Goal: Task Accomplishment & Management: Manage account settings

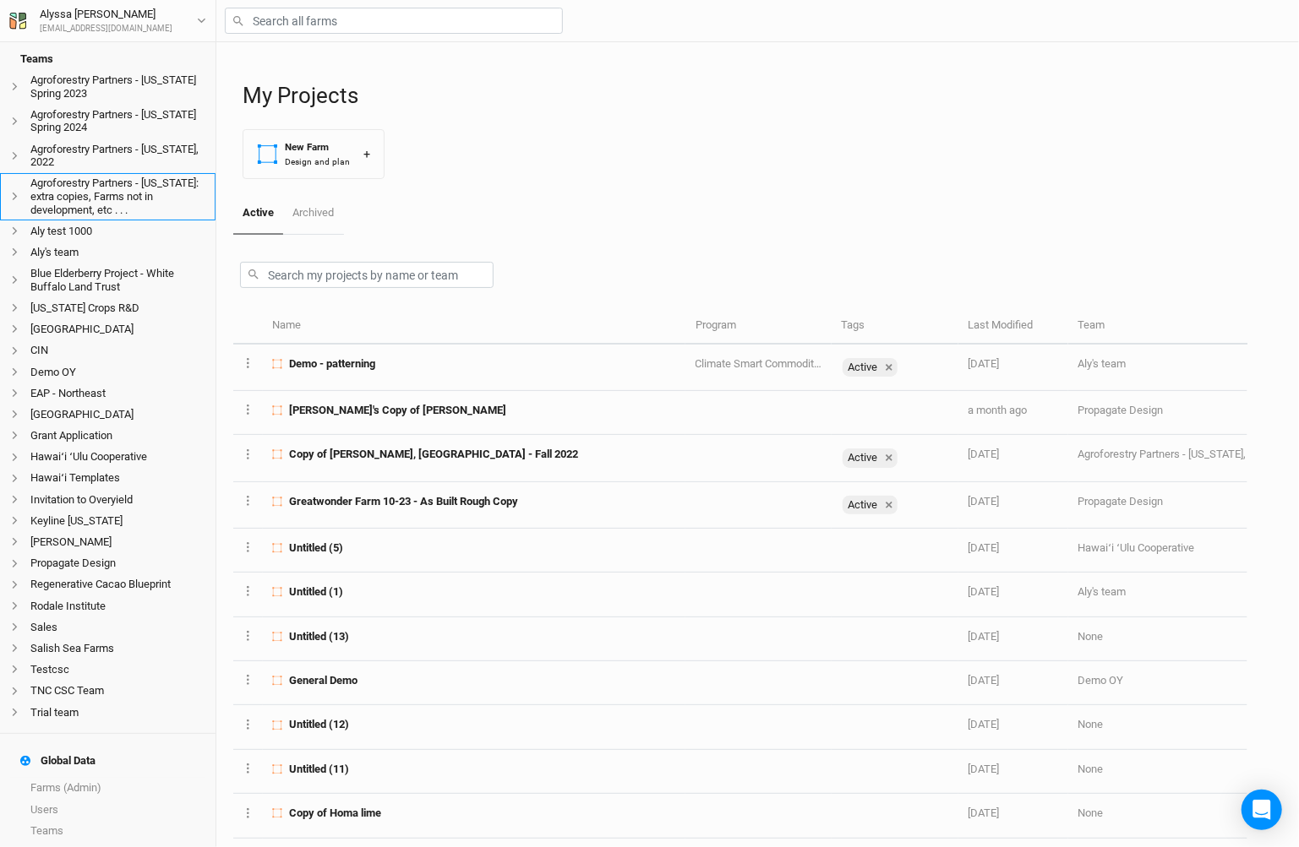
scroll to position [289, 0]
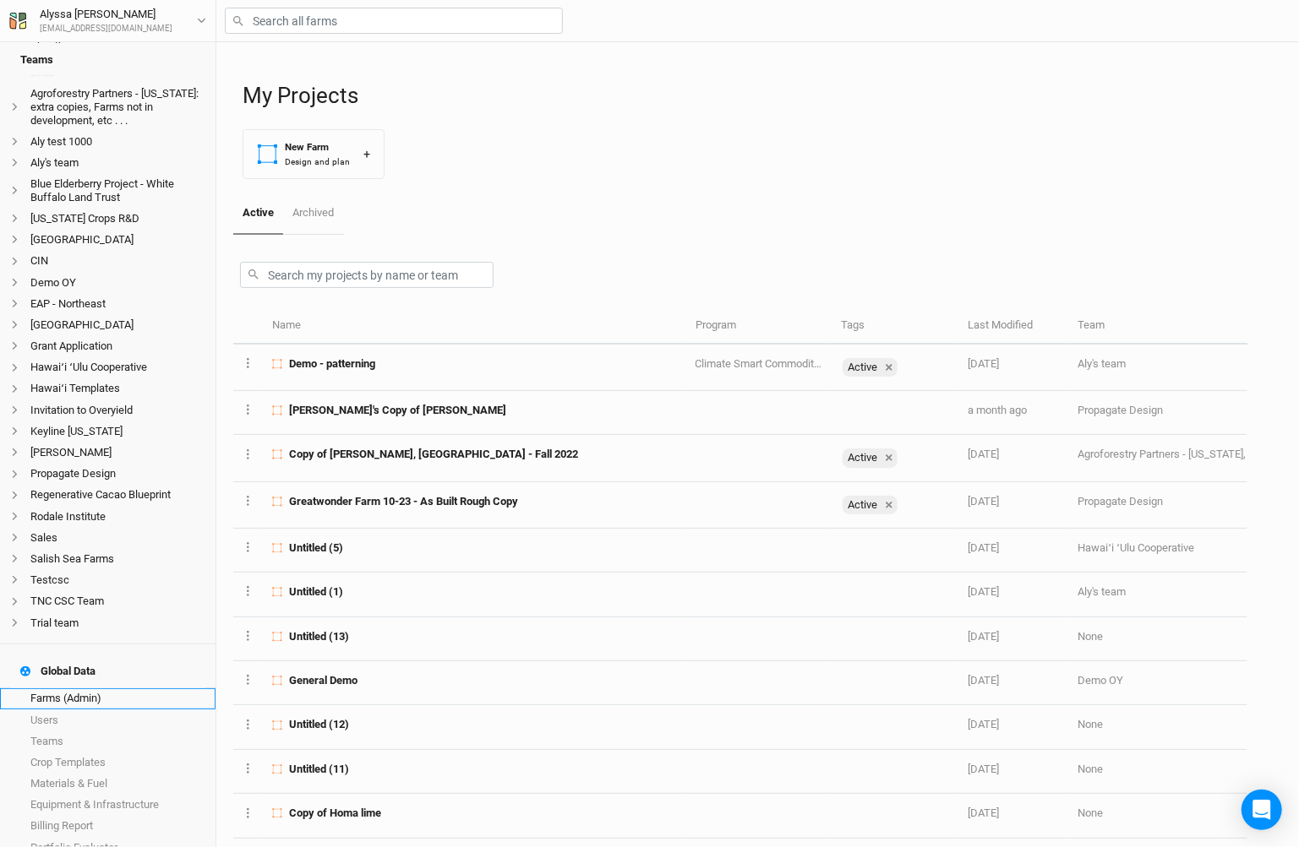
click at [100, 689] on link "Farms (Admin)" at bounding box center [107, 699] width 215 height 21
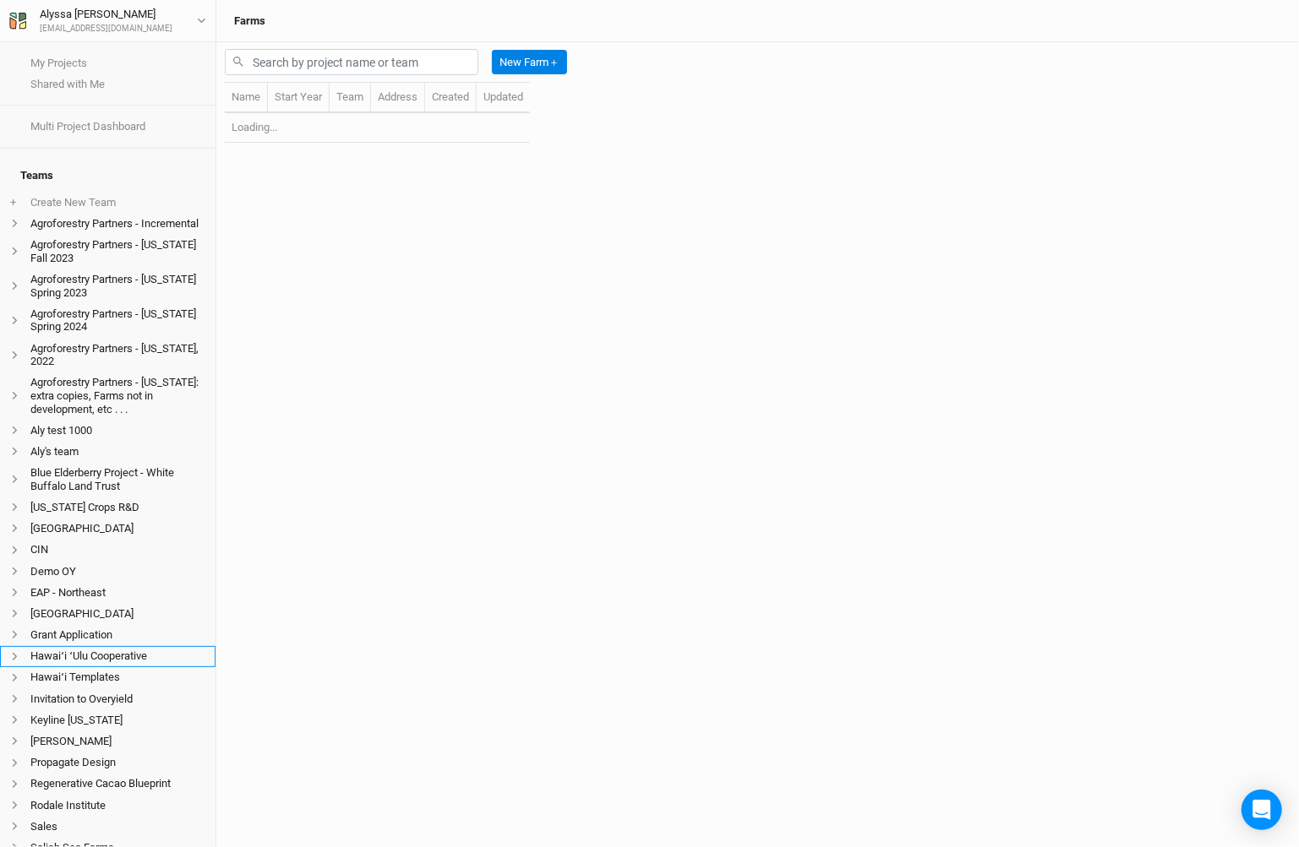
scroll to position [289, 0]
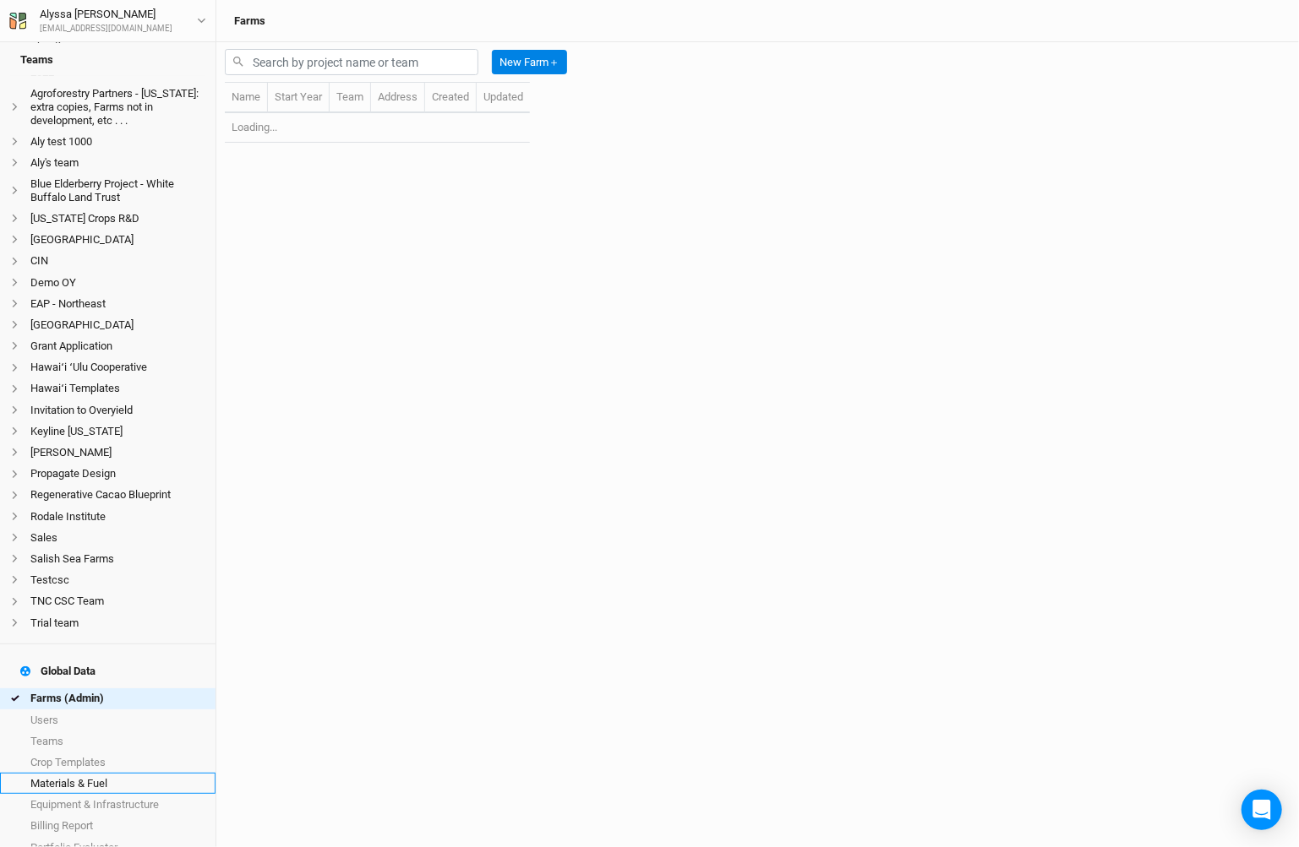
click at [106, 752] on link "Crop Templates" at bounding box center [107, 762] width 215 height 21
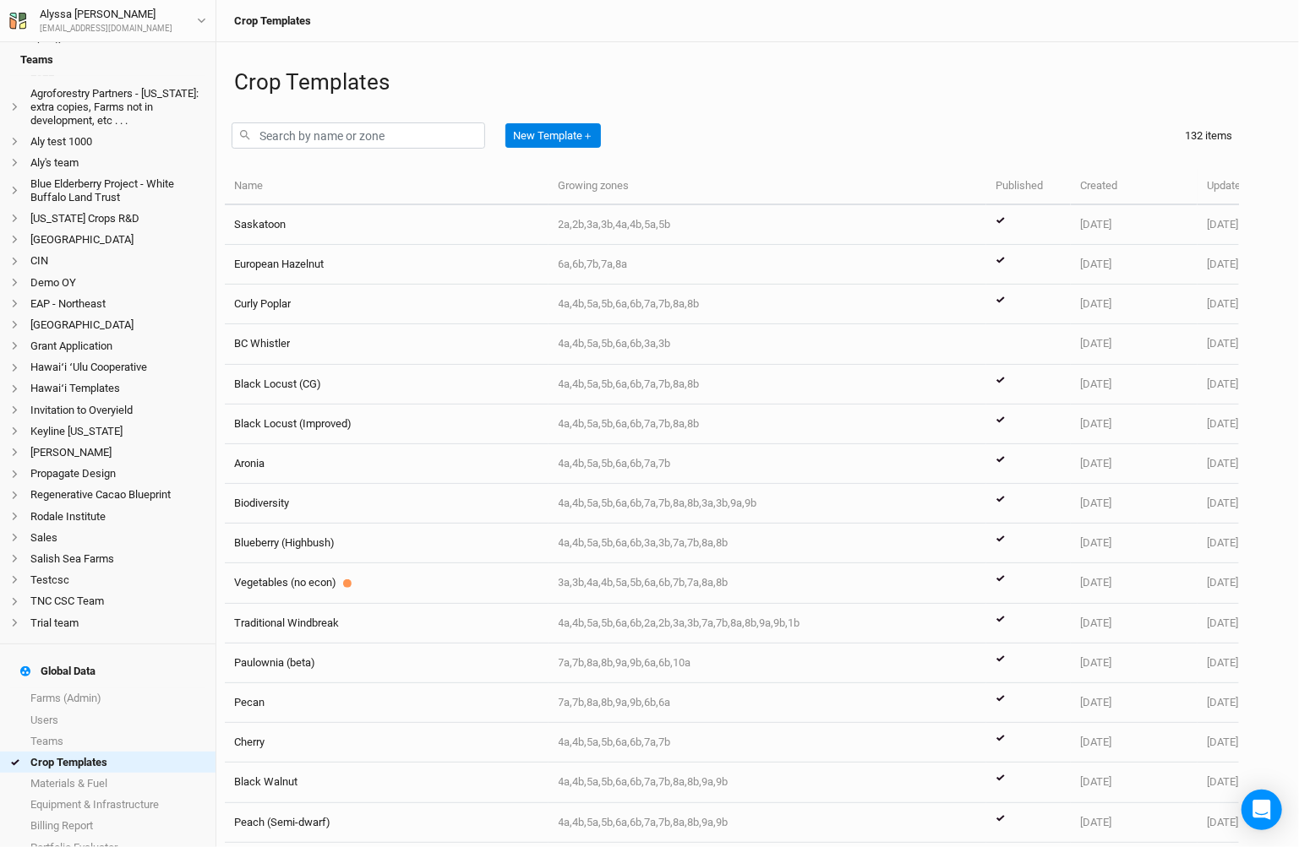
click at [391, 155] on div "New Template ＋" at bounding box center [423, 136] width 383 height 40
click at [387, 144] on input "text" at bounding box center [358, 136] width 253 height 26
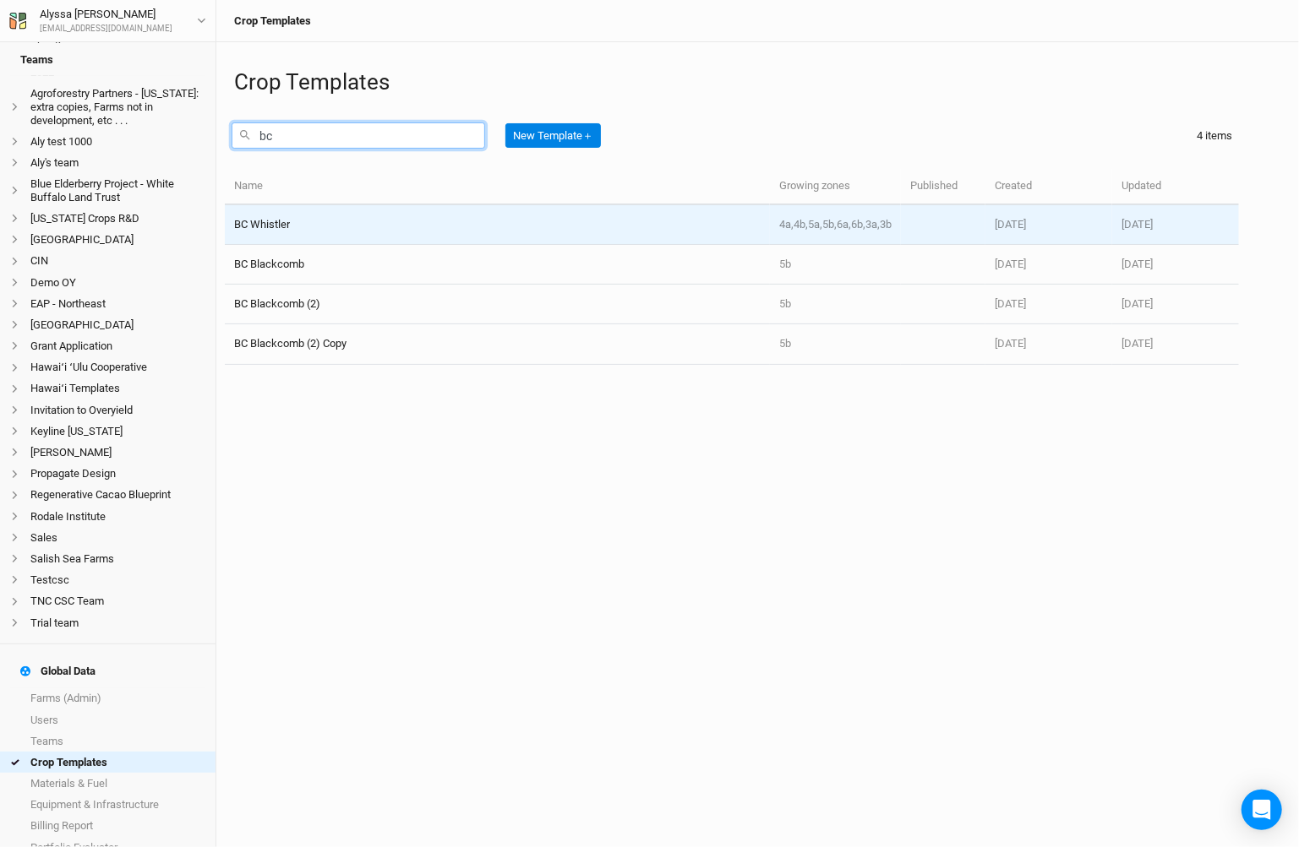
type input "bc"
click at [351, 234] on td "BC Whistler" at bounding box center [497, 225] width 545 height 40
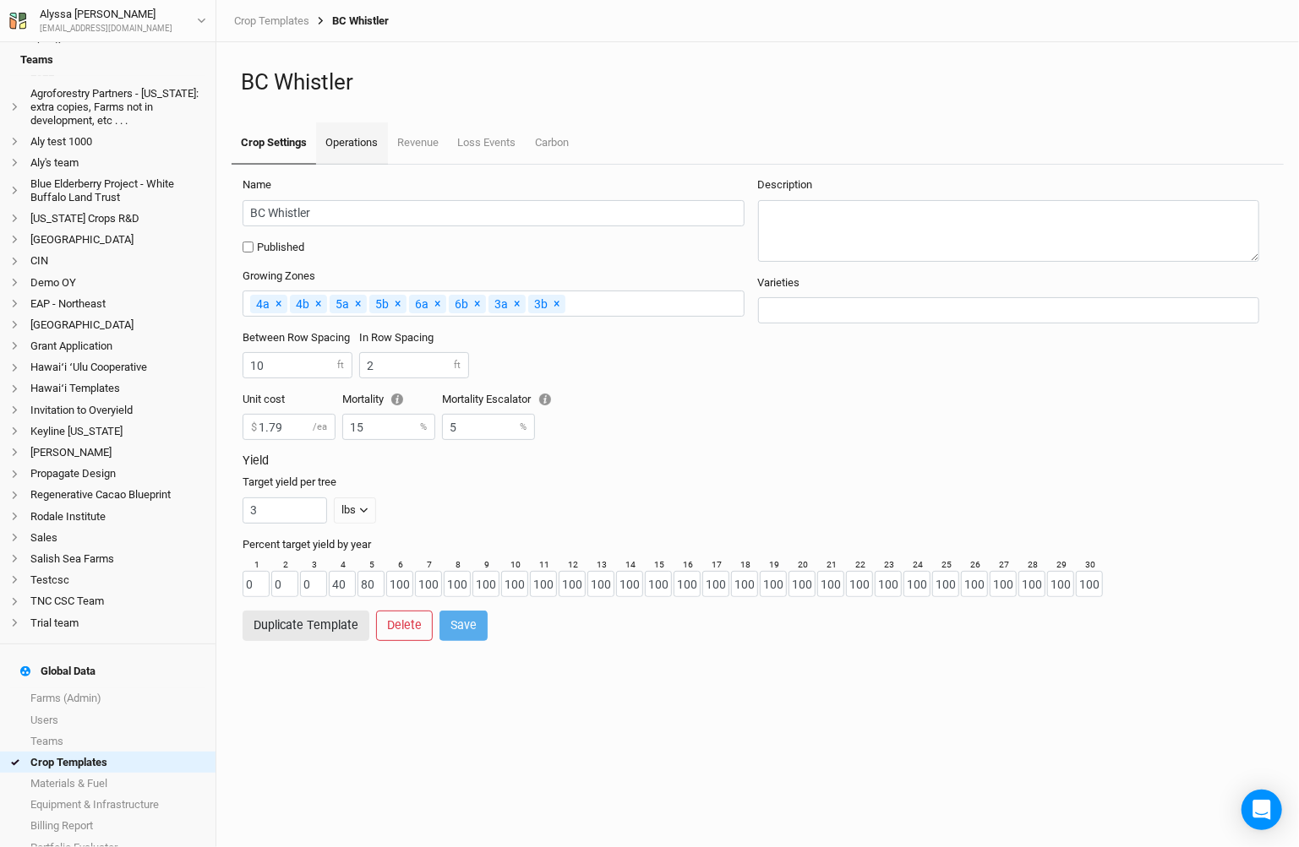
click at [356, 147] on link "Operations" at bounding box center [351, 144] width 71 height 42
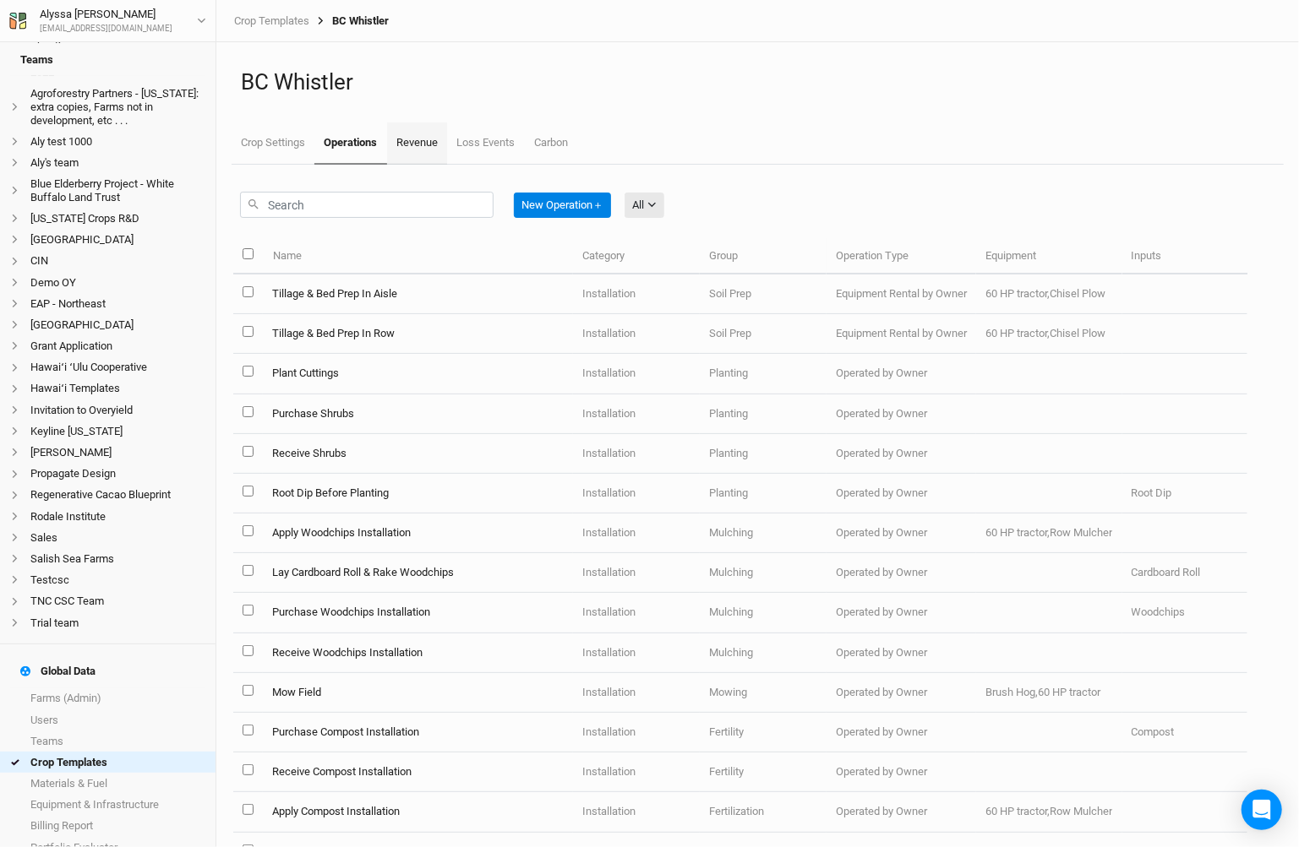
click at [428, 144] on link "Revenue" at bounding box center [417, 144] width 60 height 42
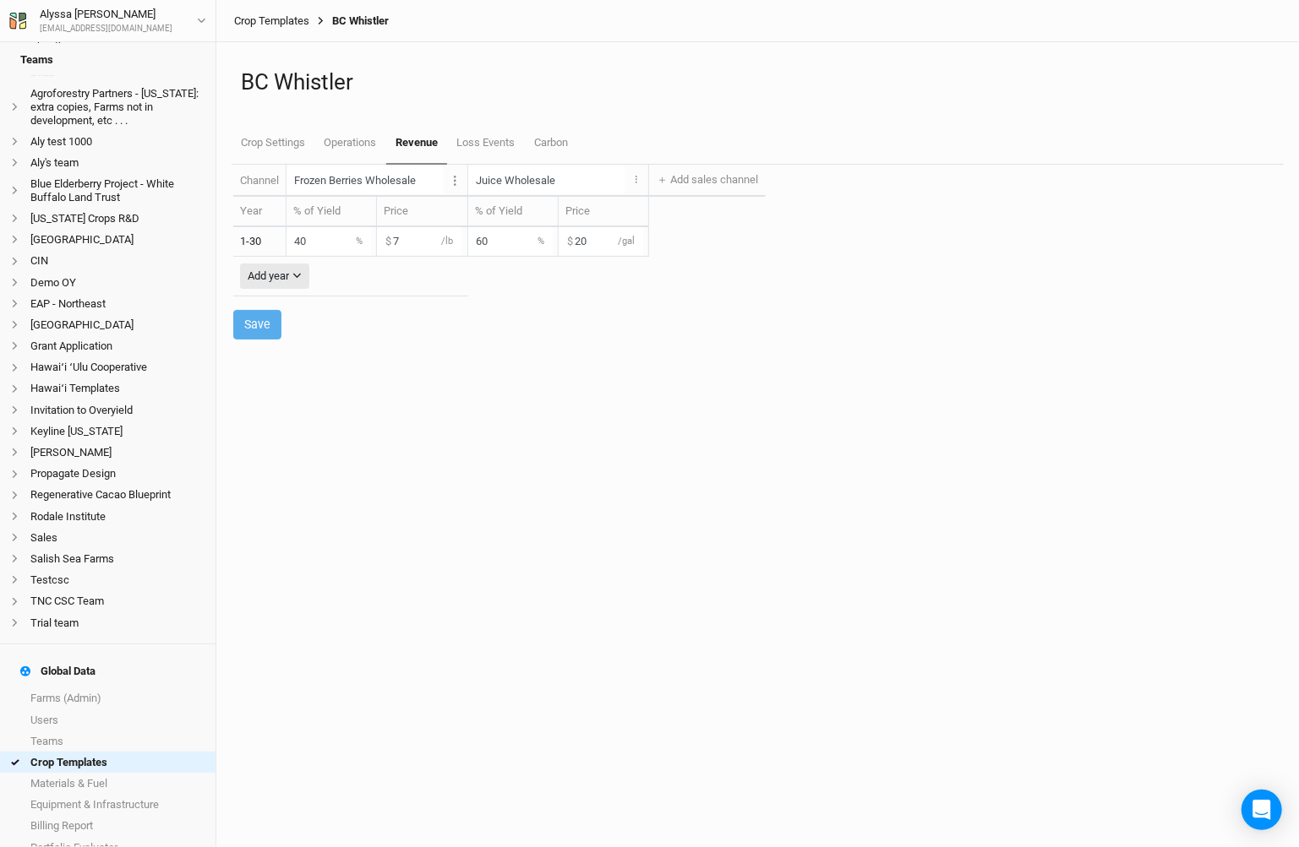
click at [285, 15] on link "Crop Templates" at bounding box center [271, 21] width 75 height 14
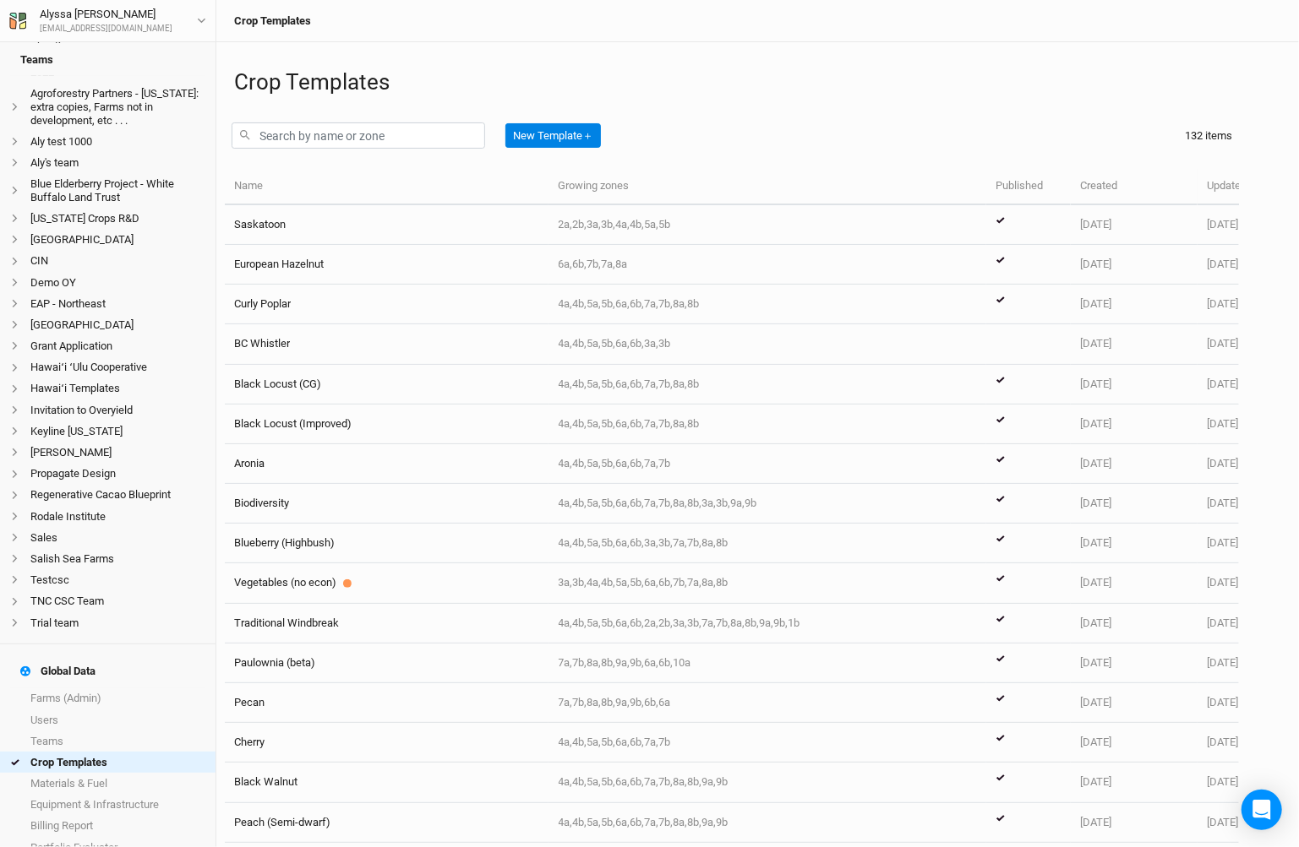
click at [305, 154] on div "New Template ＋" at bounding box center [423, 136] width 383 height 40
click at [327, 127] on input "text" at bounding box center [358, 136] width 253 height 26
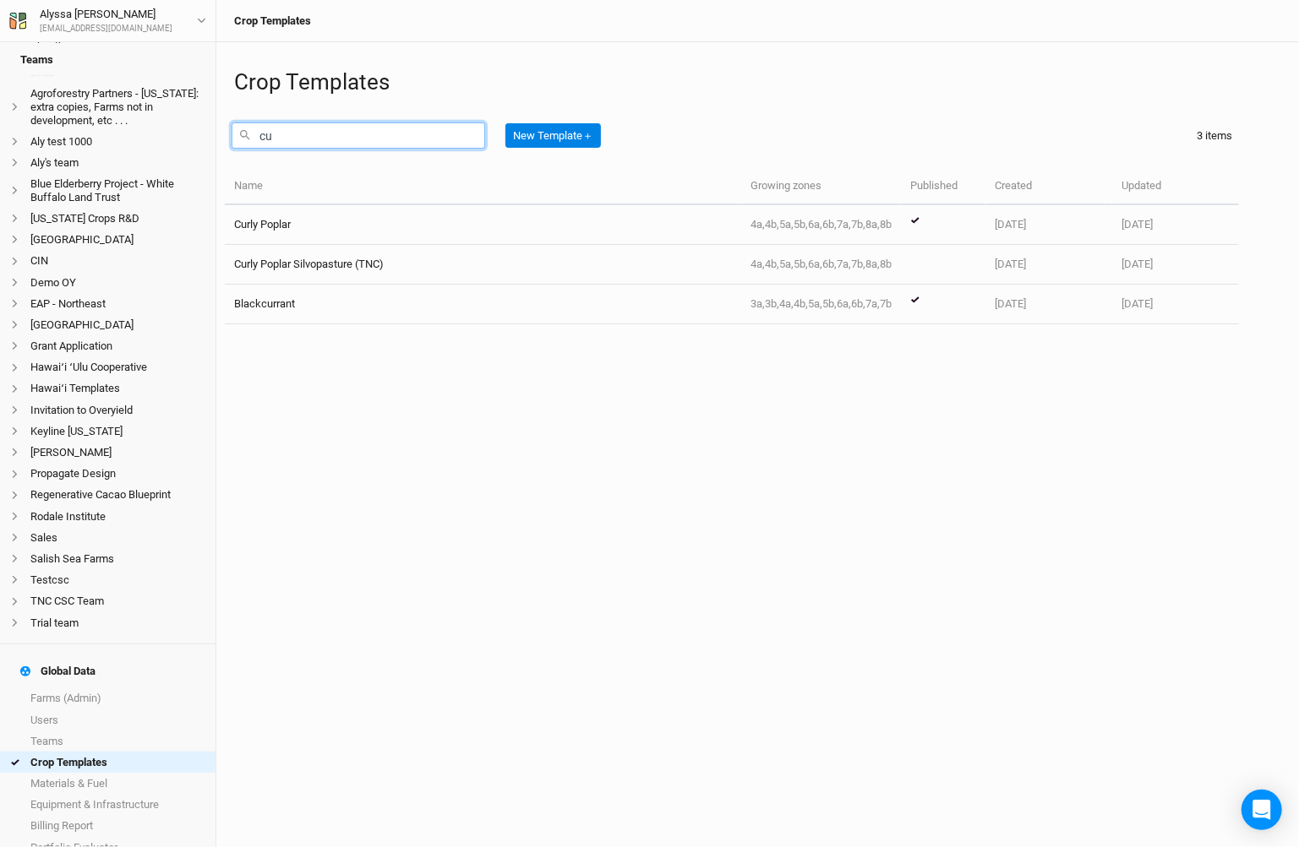
type input "c"
type input "h"
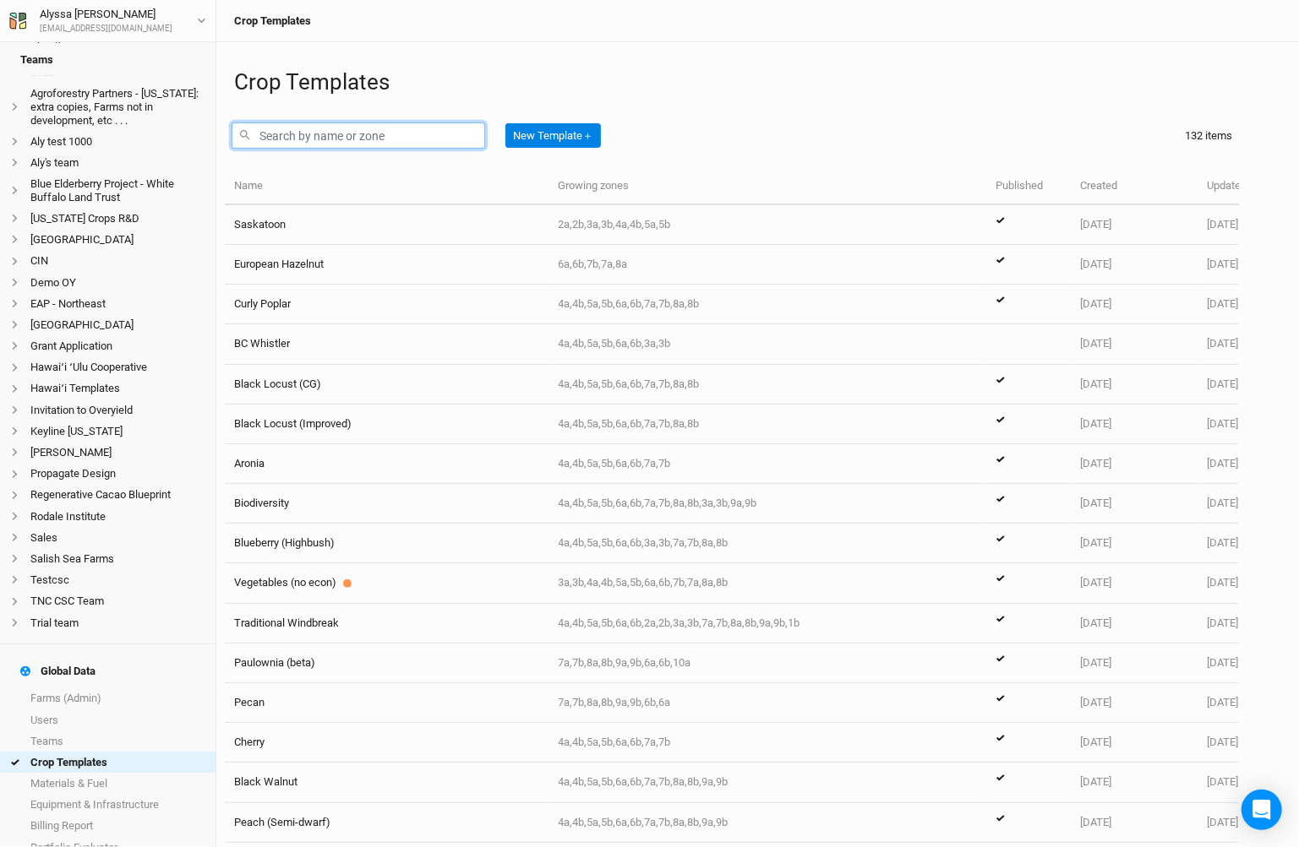
type input "a"
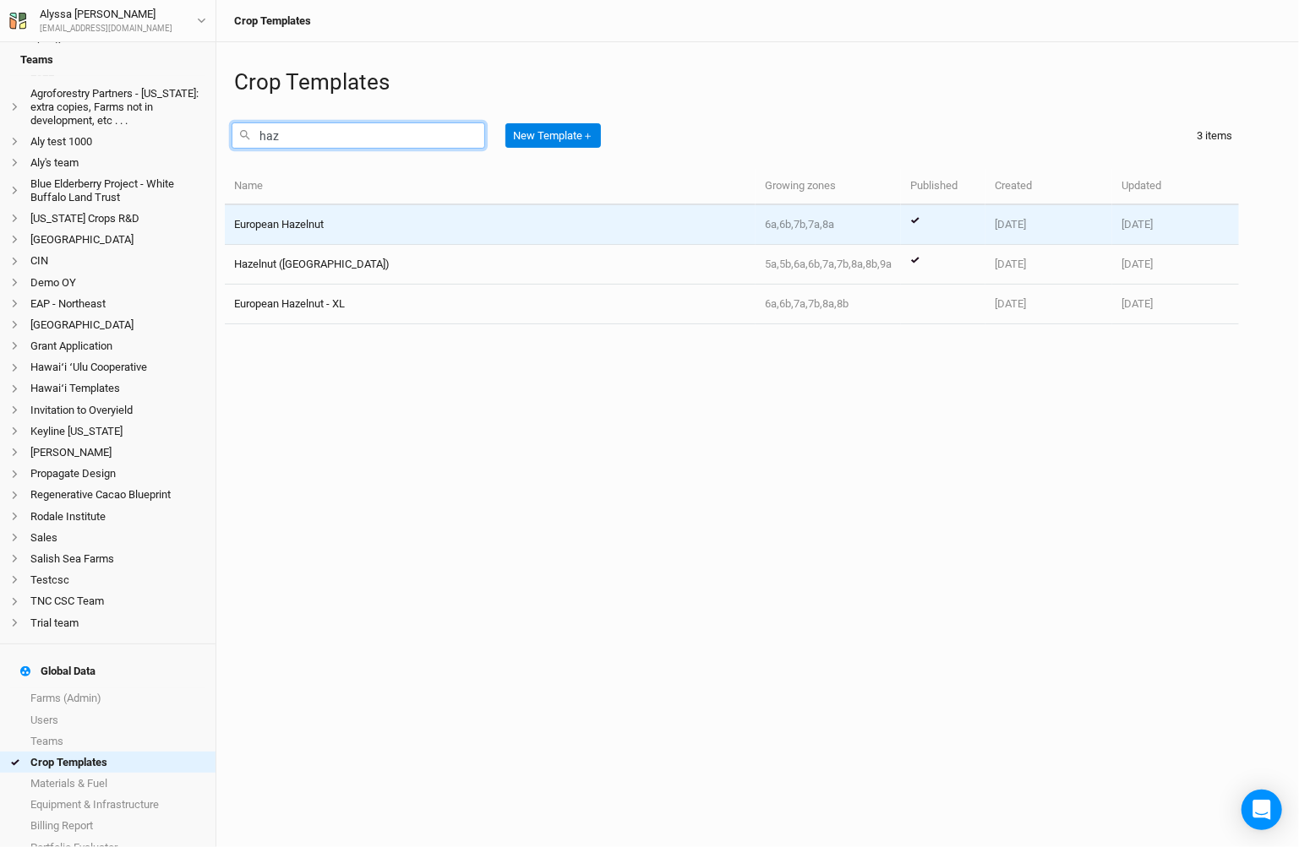
type input "haz"
click at [341, 220] on div "European Hazelnut" at bounding box center [489, 224] width 511 height 15
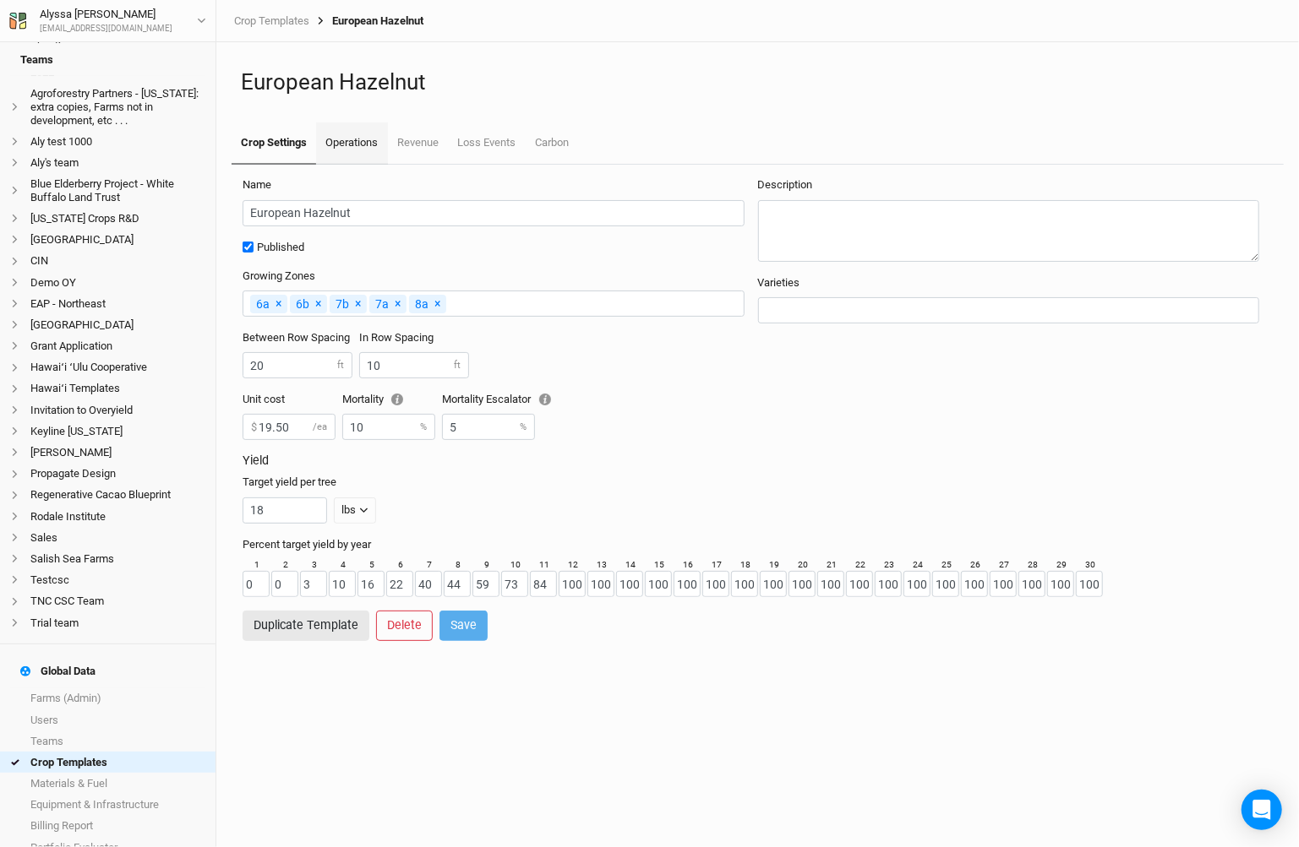
click at [345, 155] on link "Operations" at bounding box center [351, 144] width 71 height 42
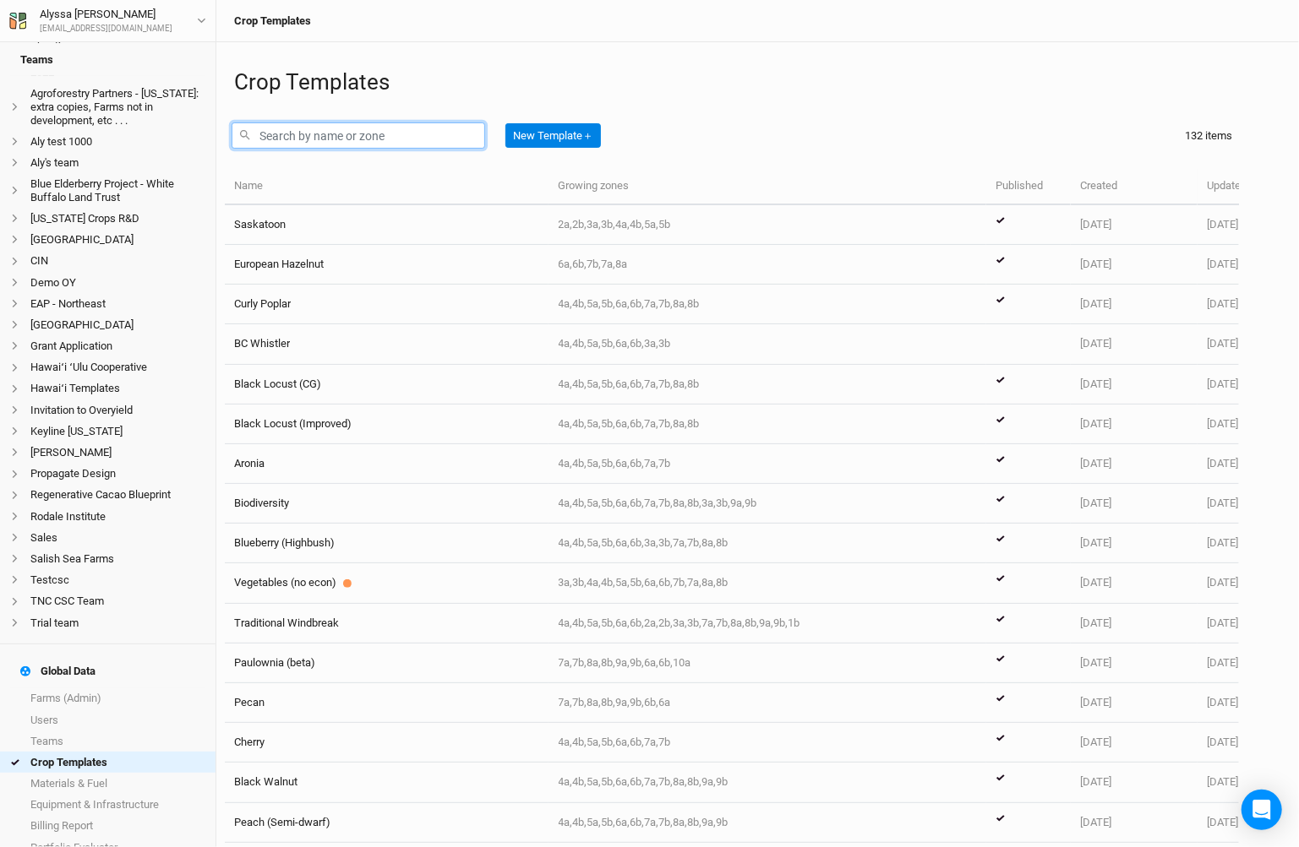
click at [419, 139] on input "text" at bounding box center [358, 136] width 253 height 26
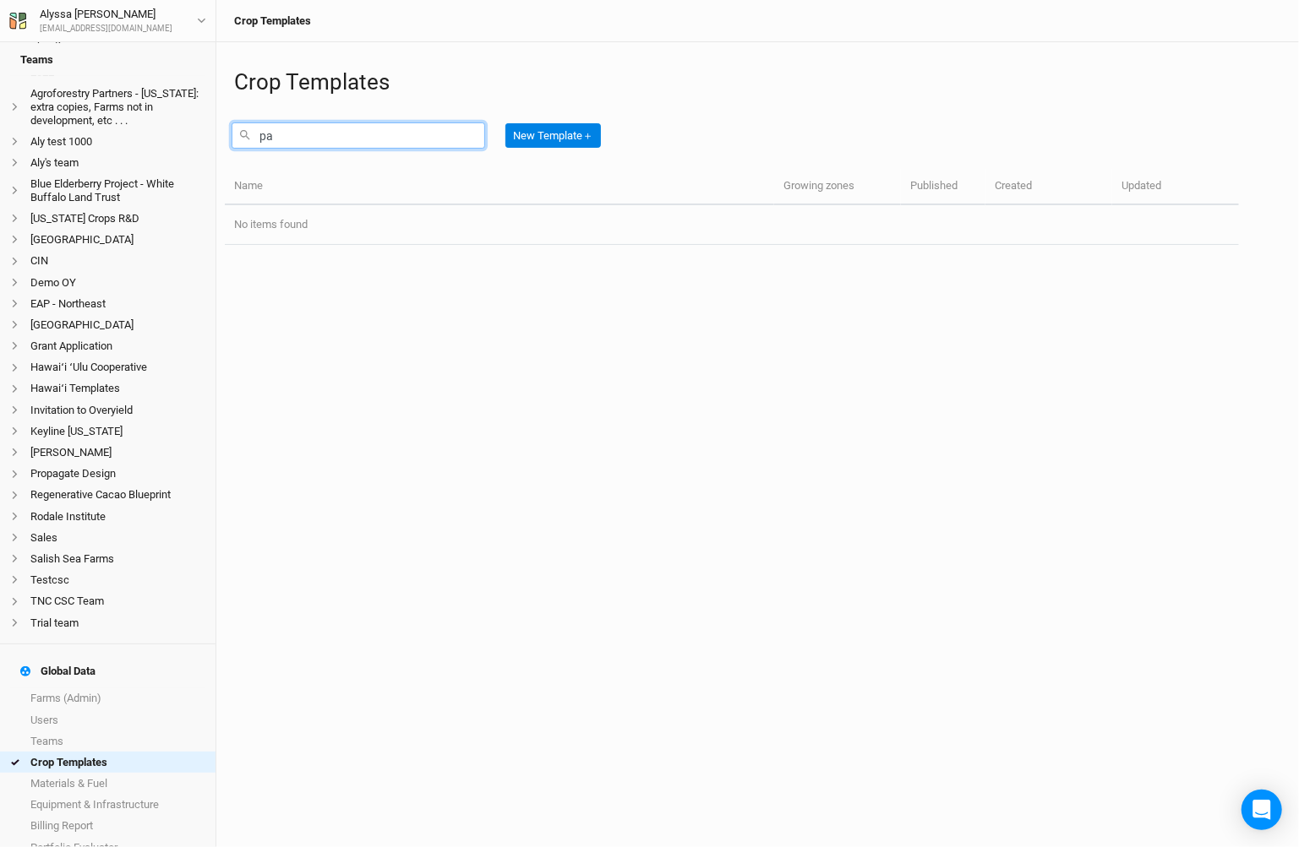
type input "p"
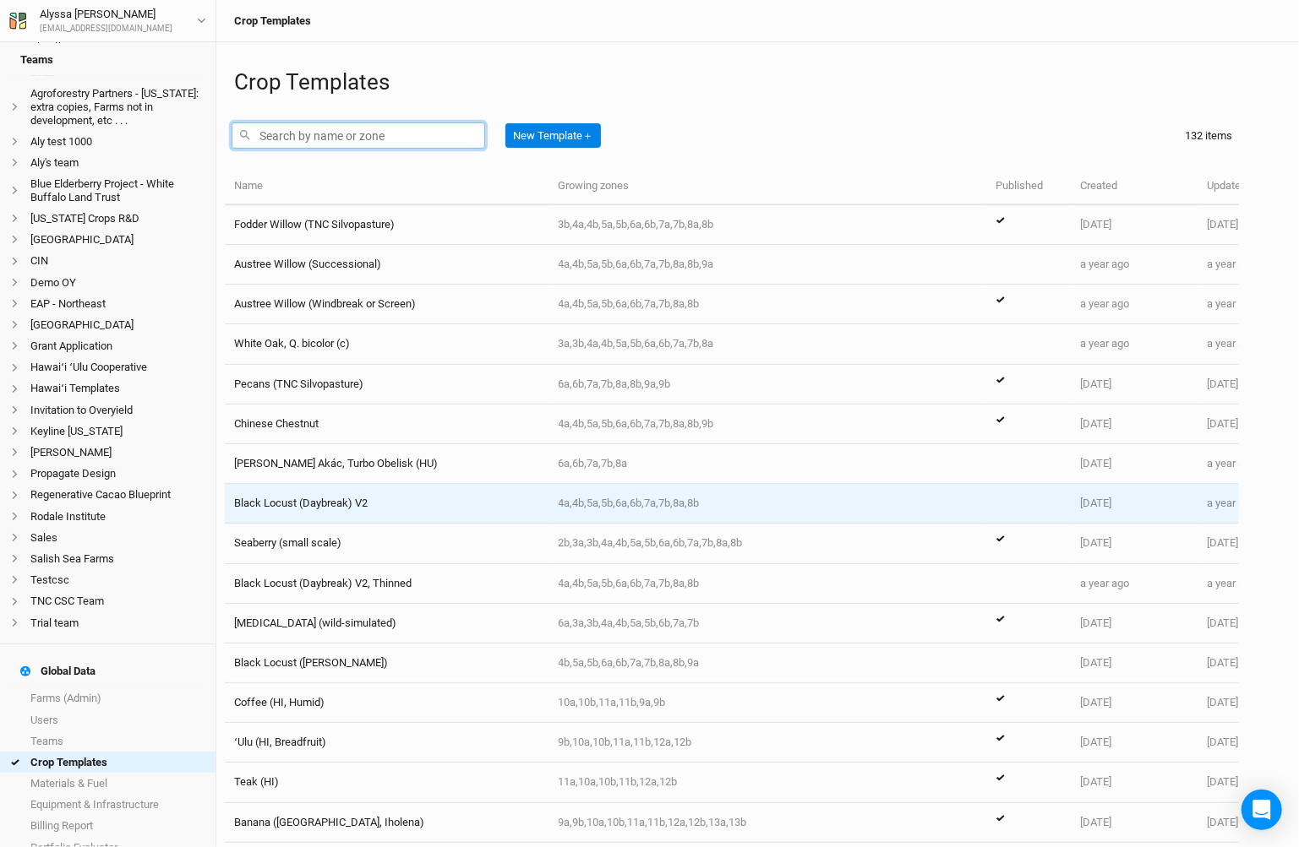
scroll to position [2354, 0]
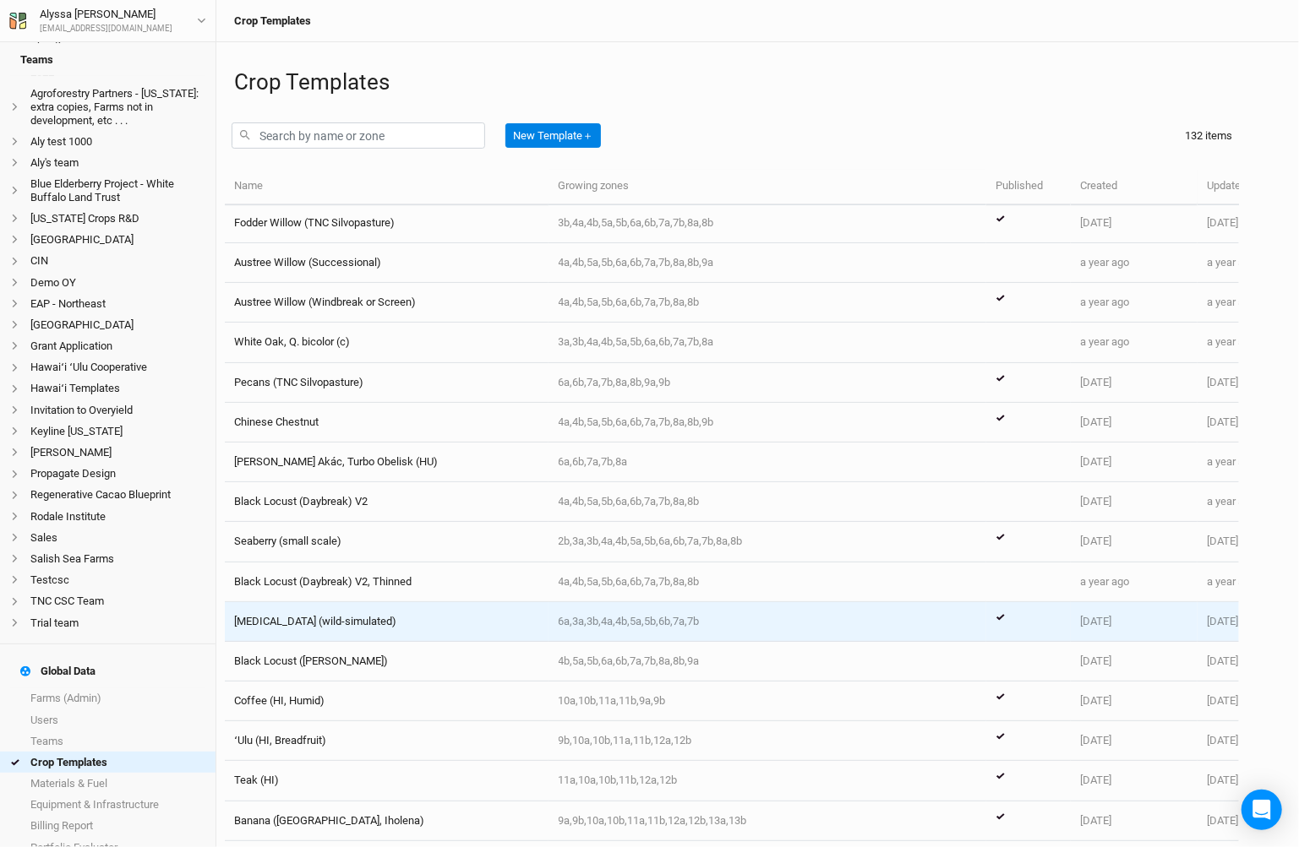
click at [457, 614] on div "[MEDICAL_DATA] (wild-simulated)" at bounding box center [386, 621] width 305 height 15
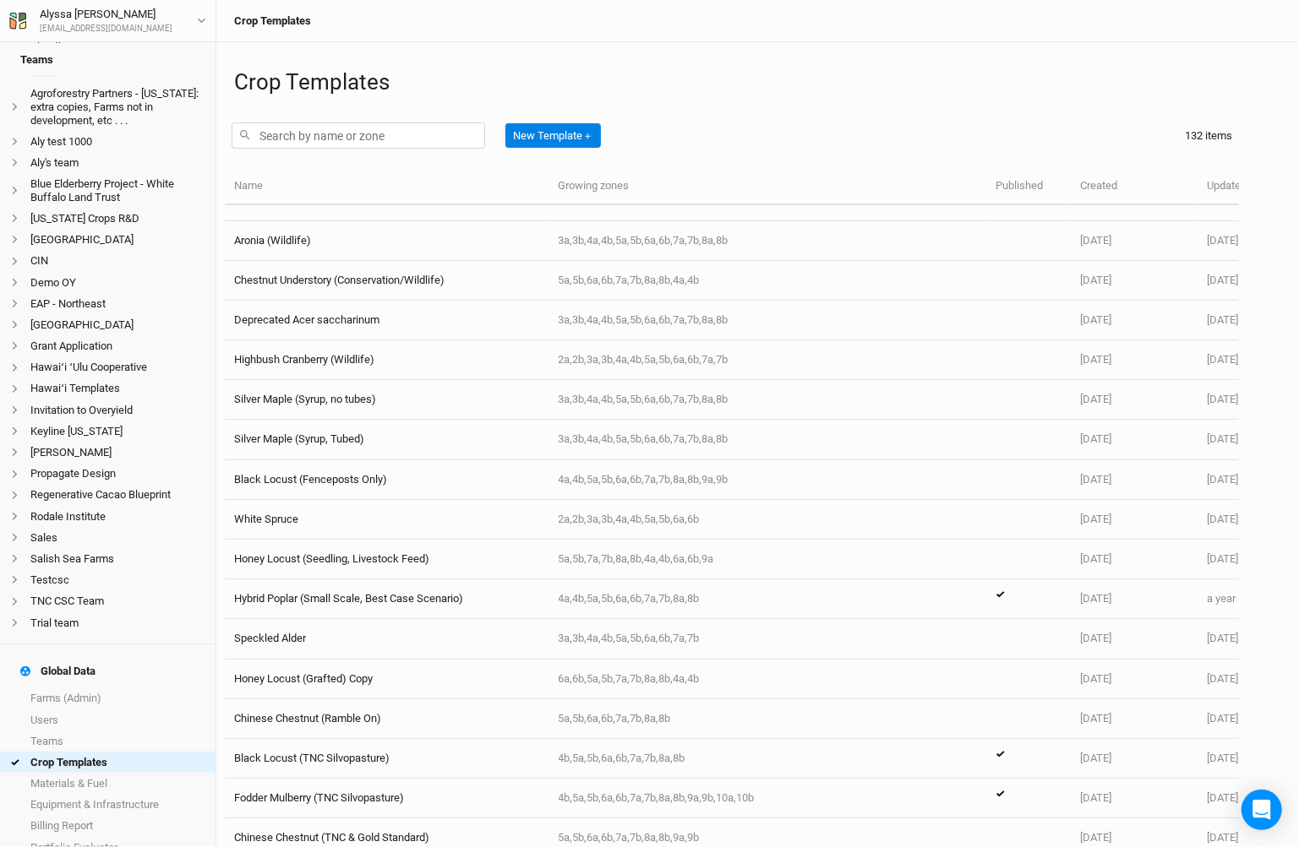
scroll to position [3736, 0]
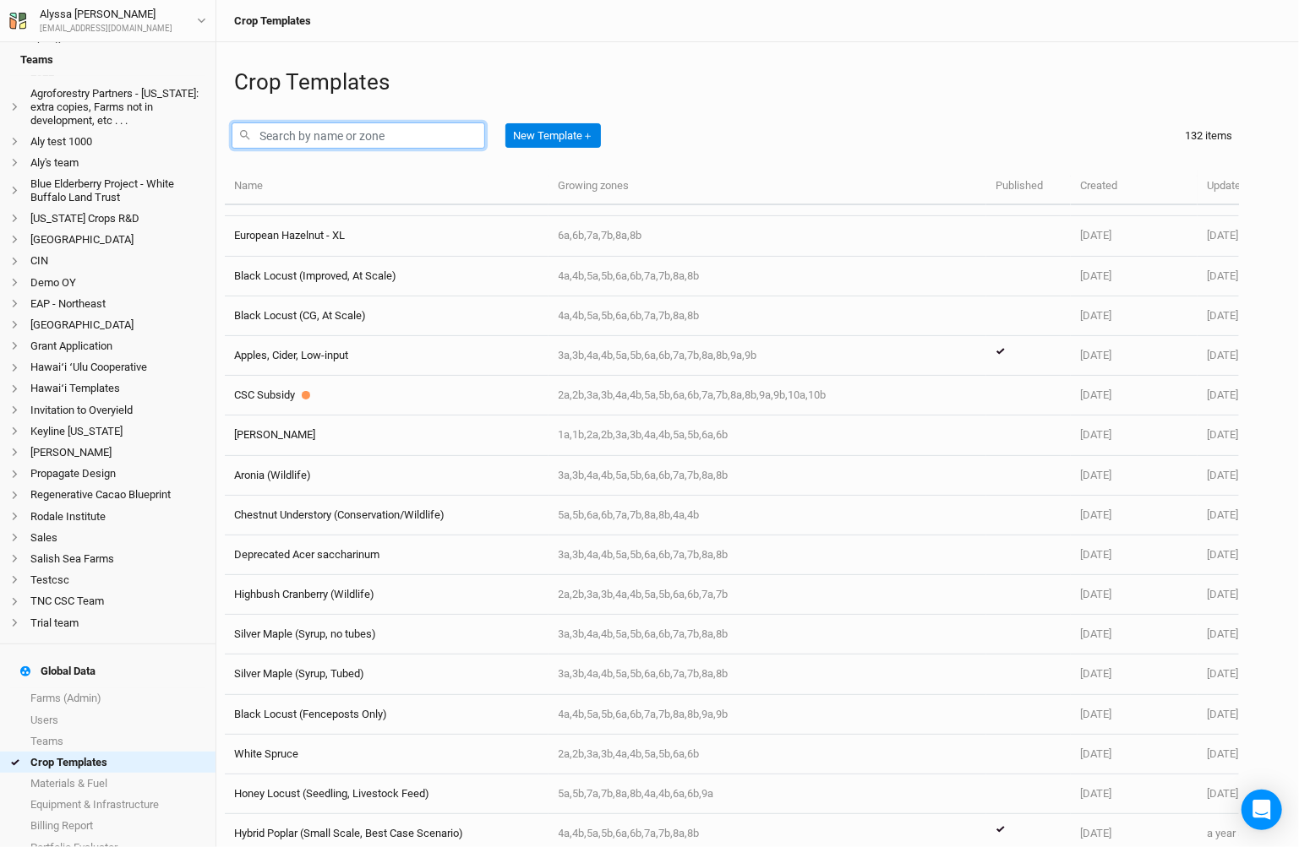
click at [388, 141] on input "text" at bounding box center [358, 136] width 253 height 26
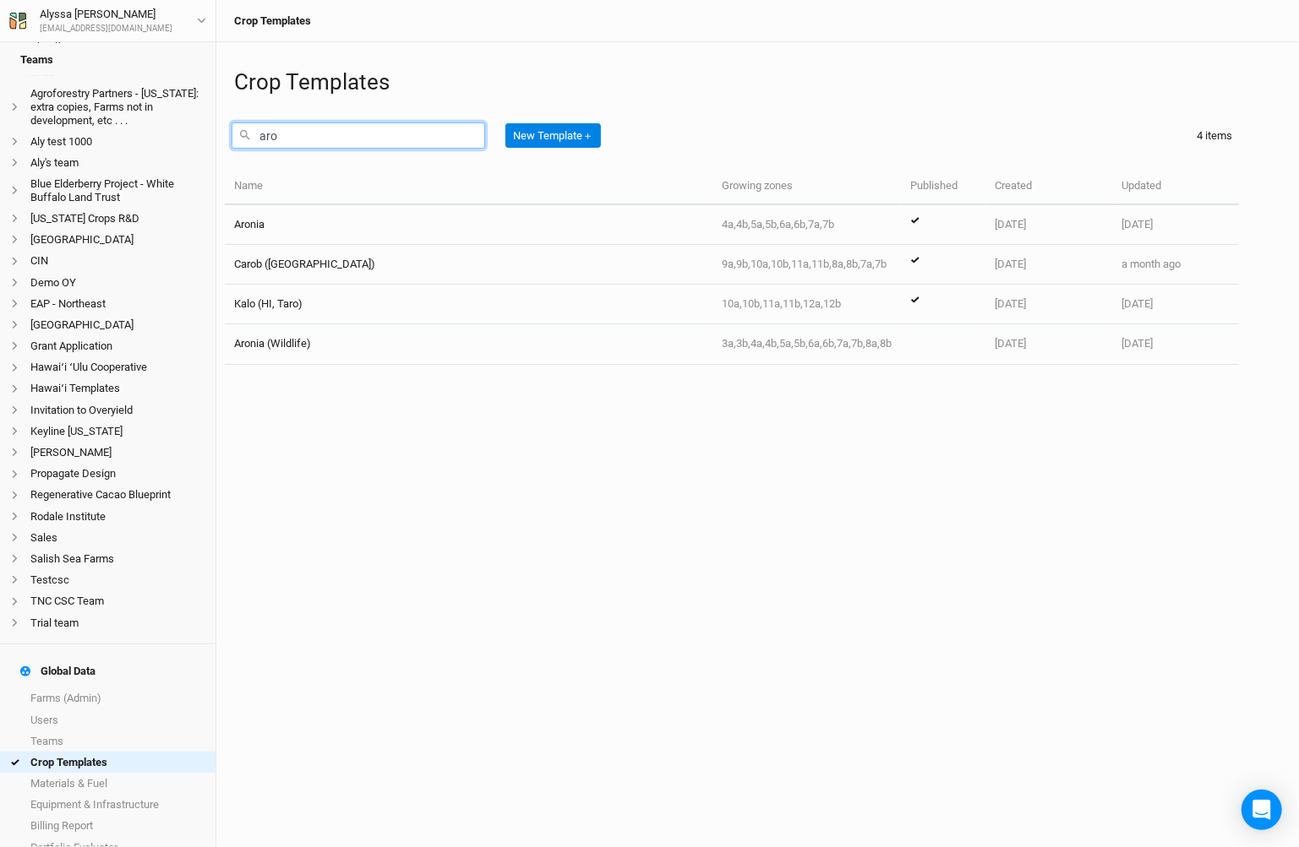
scroll to position [0, 0]
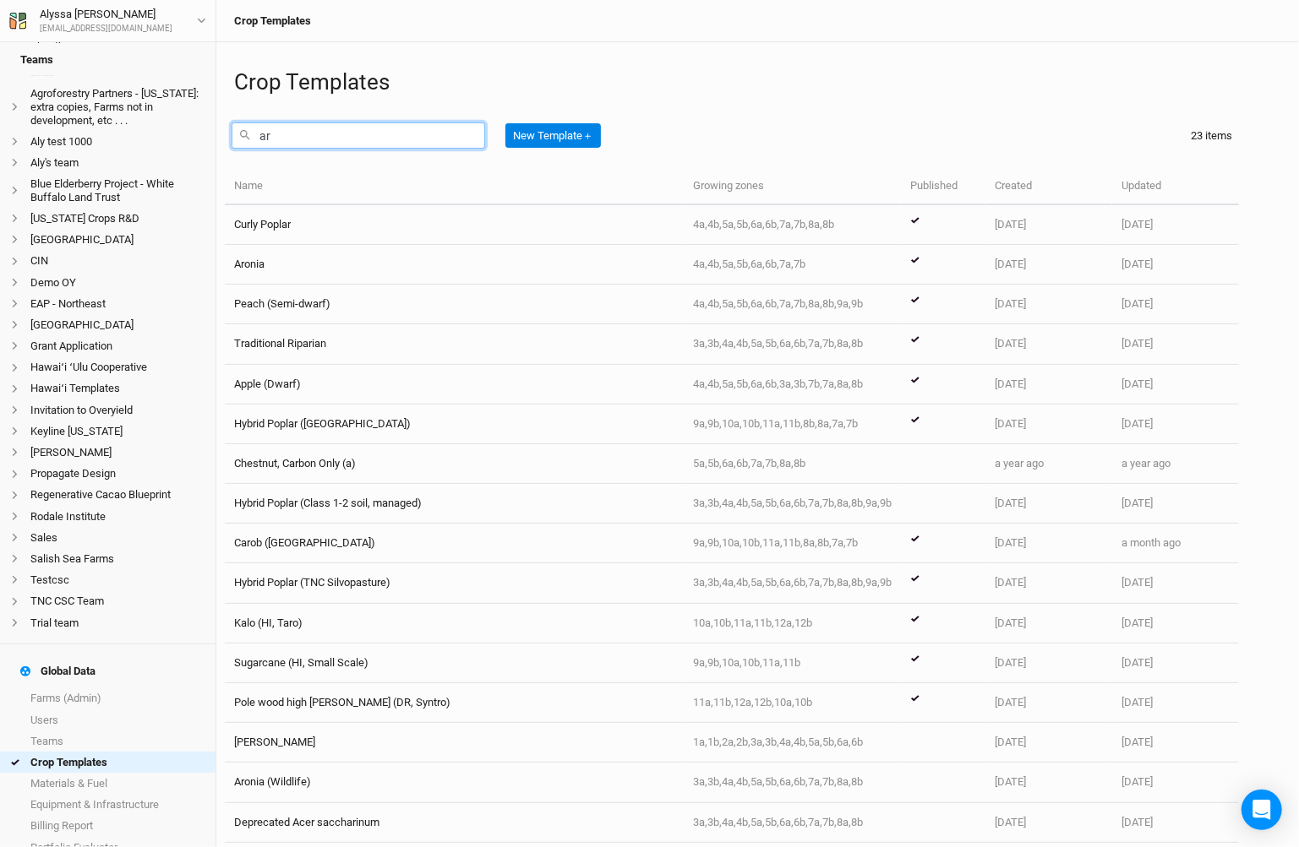
type input "a"
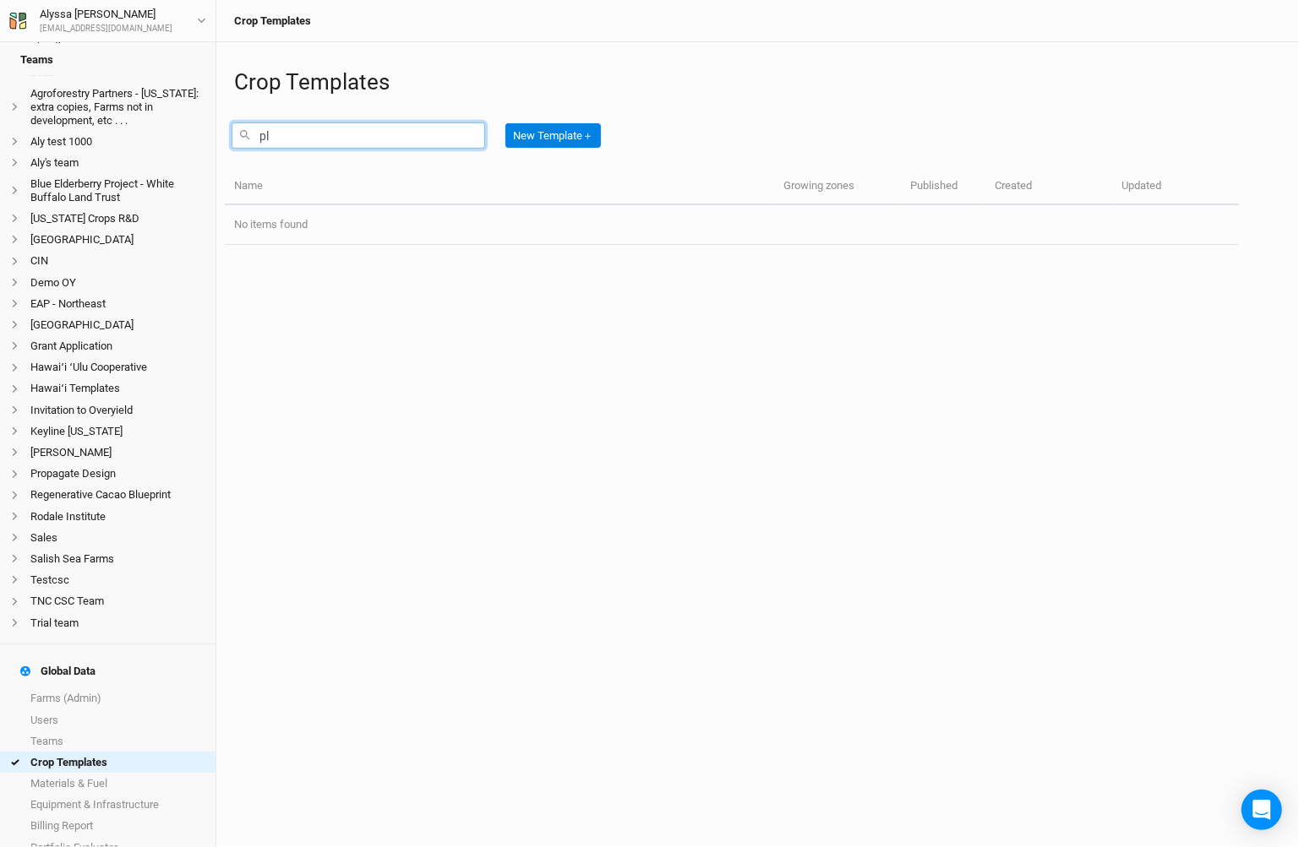
type input "p"
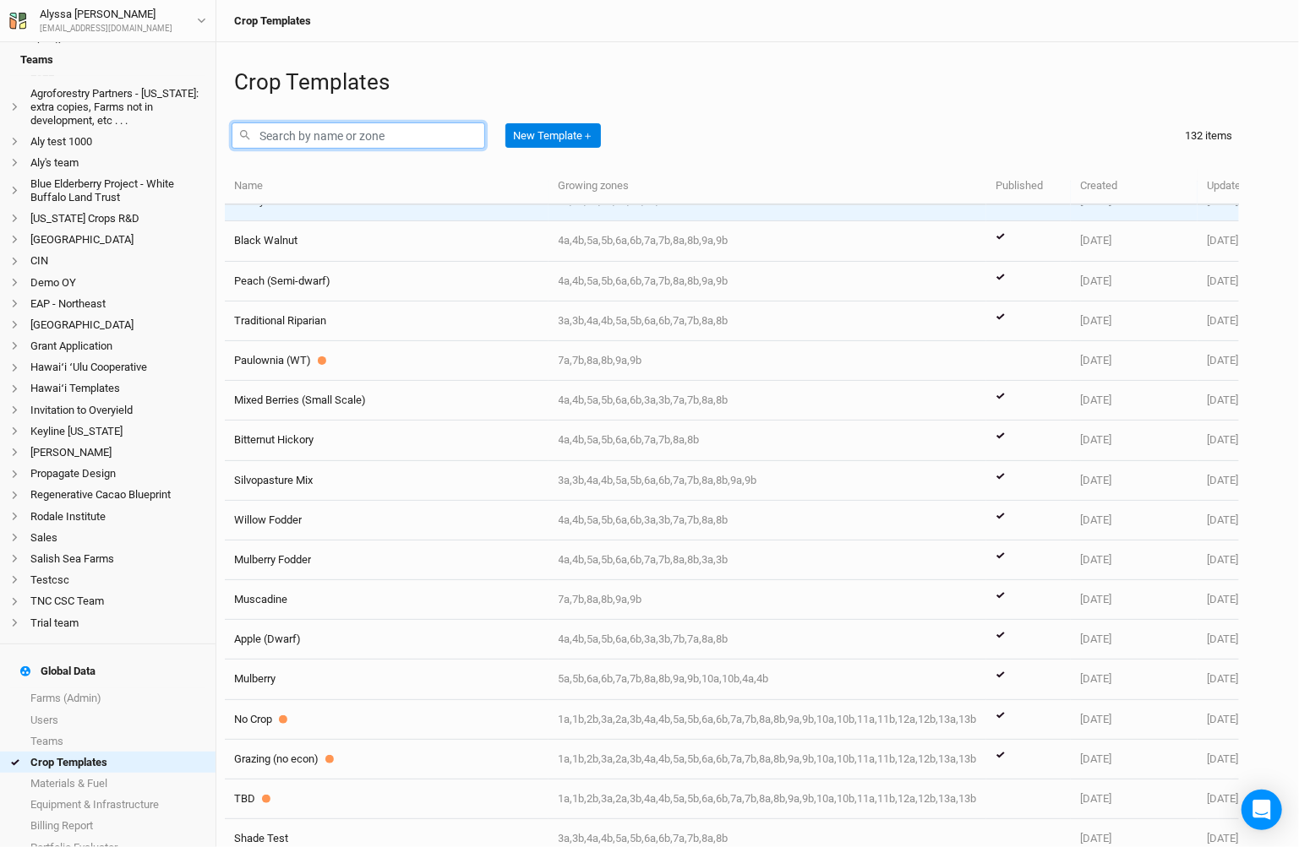
scroll to position [643, 0]
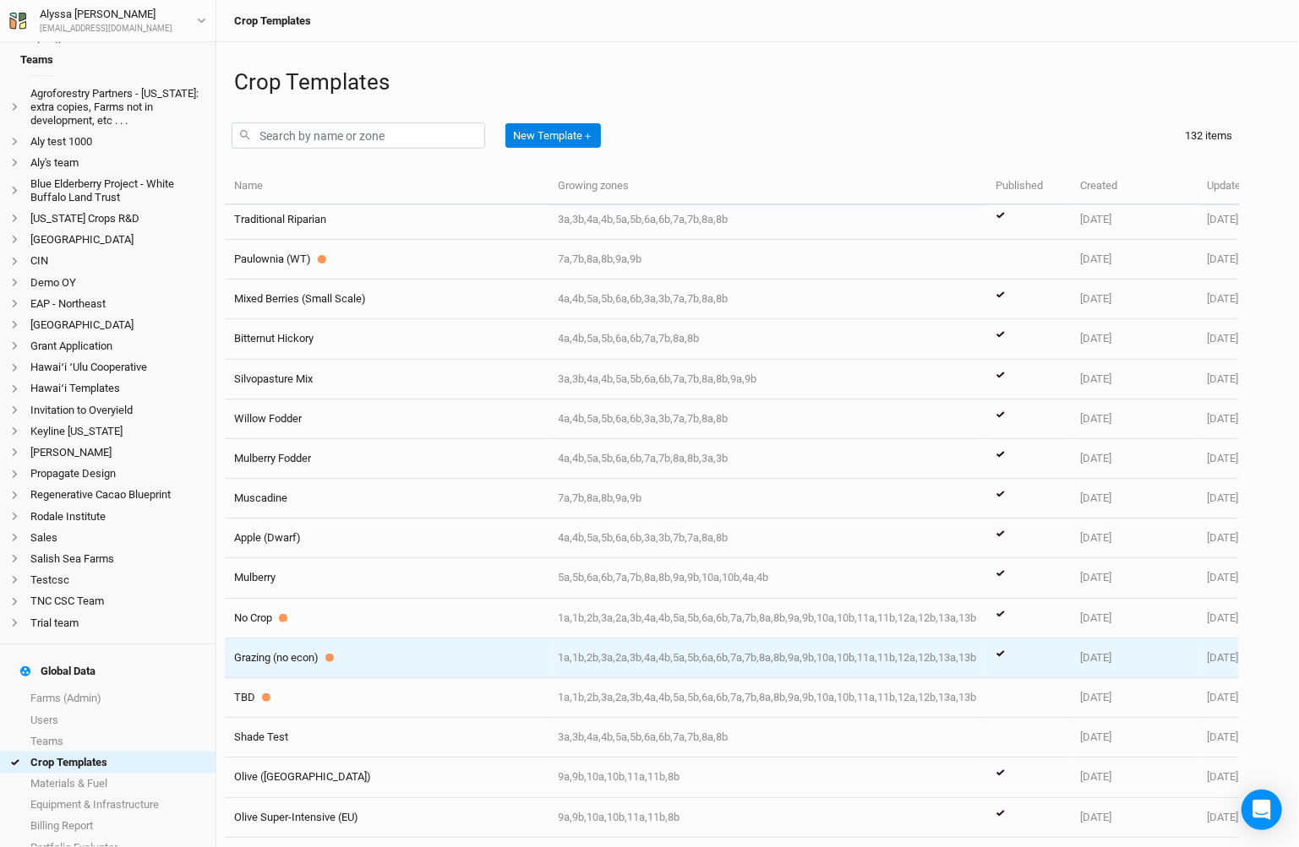
click at [411, 640] on td "Grazing (no econ)" at bounding box center [387, 659] width 324 height 40
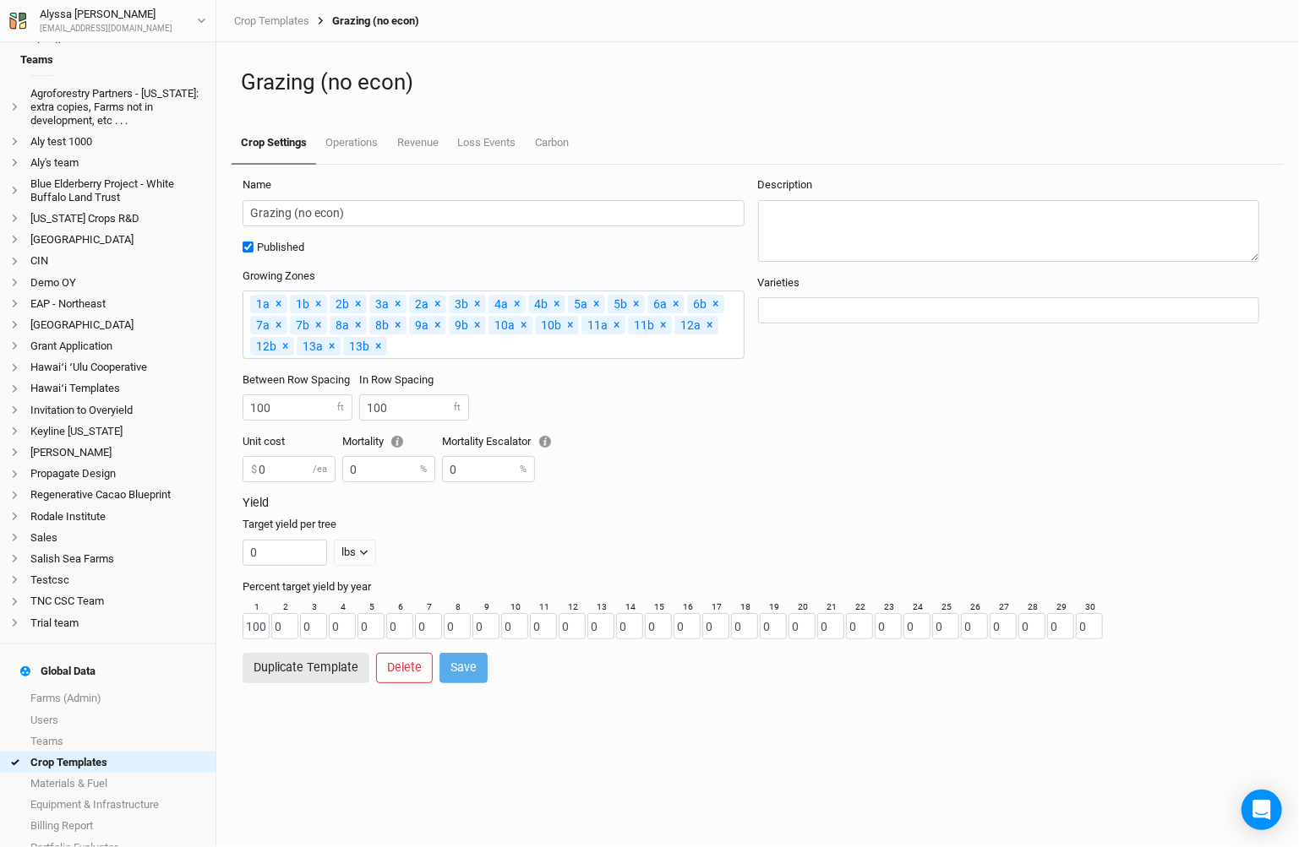
click at [353, 169] on form "Name Grazing (no econ) Published Growing Zones 1a × Remove 1b × Remove 2b × Rem…" at bounding box center [757, 430] width 1049 height 531
click at [348, 134] on link "Operations" at bounding box center [351, 144] width 71 height 42
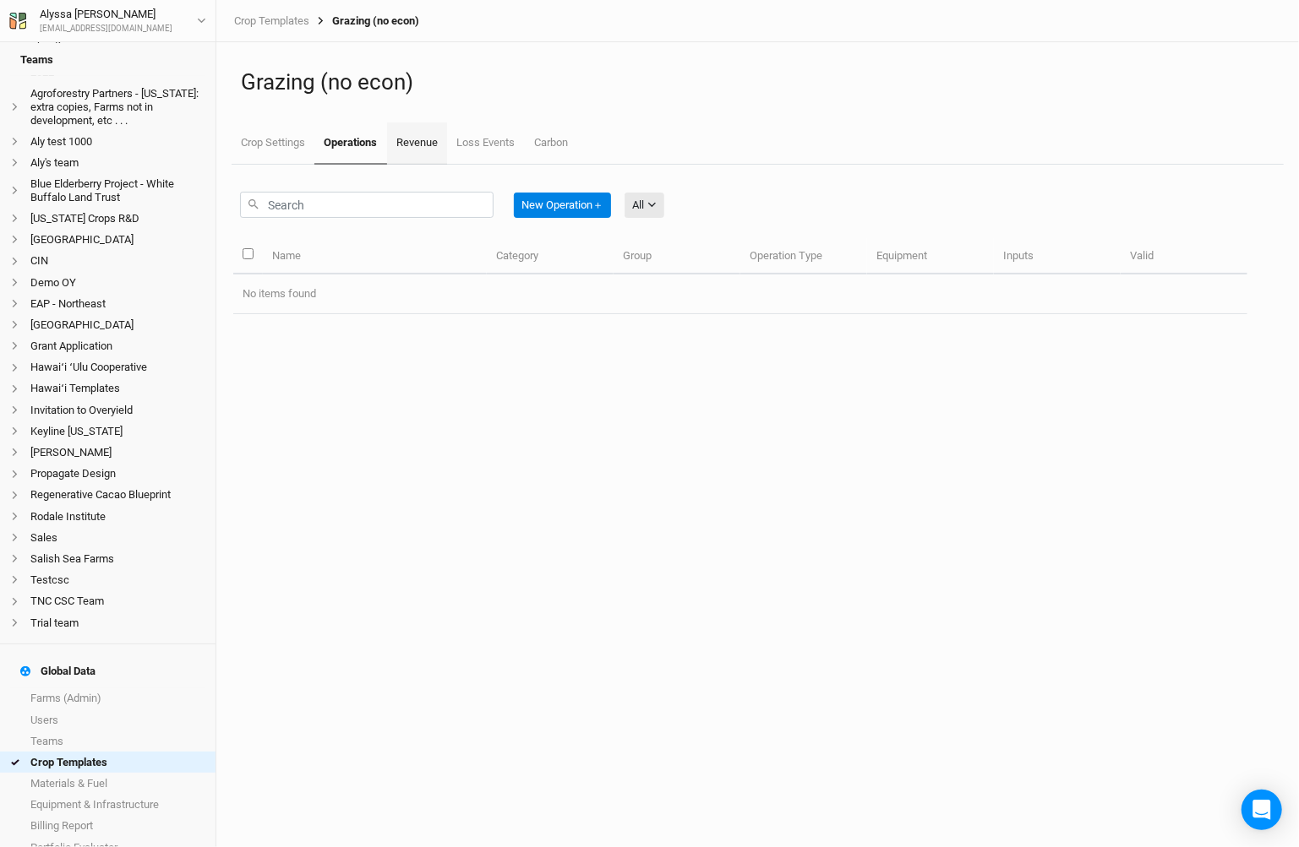
click at [433, 147] on link "Revenue" at bounding box center [417, 144] width 60 height 42
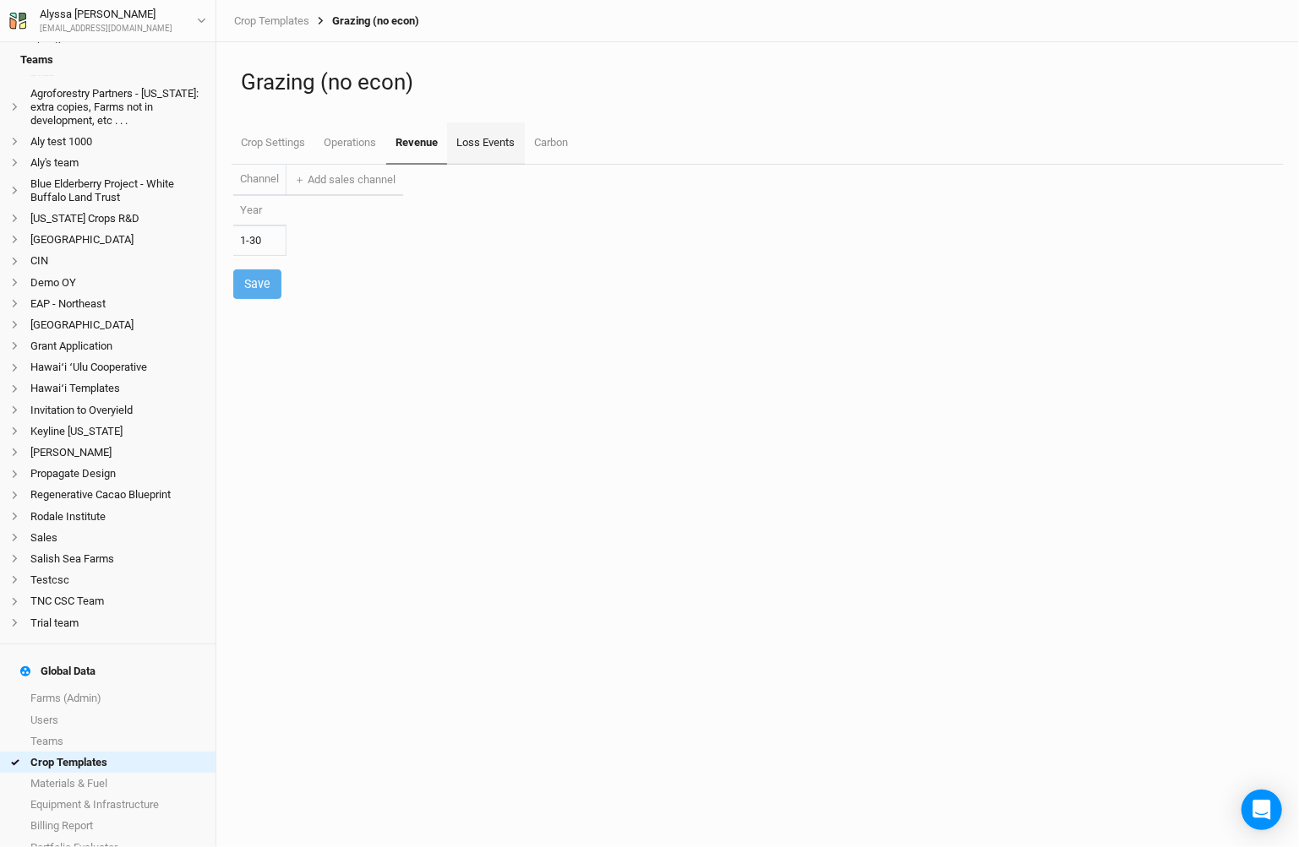
click at [472, 141] on link "Loss Events" at bounding box center [485, 144] width 77 height 42
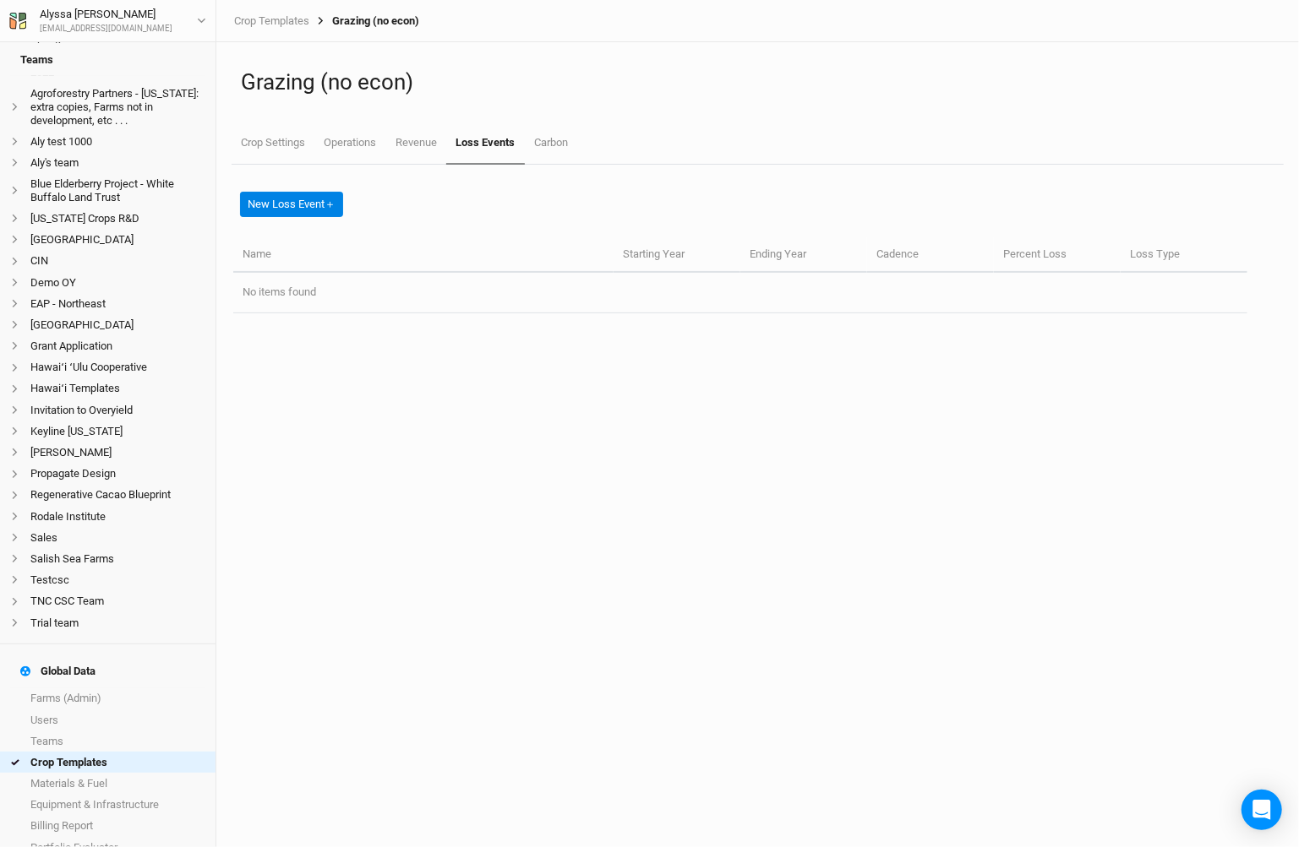
click at [519, 133] on link "Loss Events" at bounding box center [485, 144] width 78 height 42
click at [259, 128] on link "Crop Settings" at bounding box center [273, 144] width 83 height 42
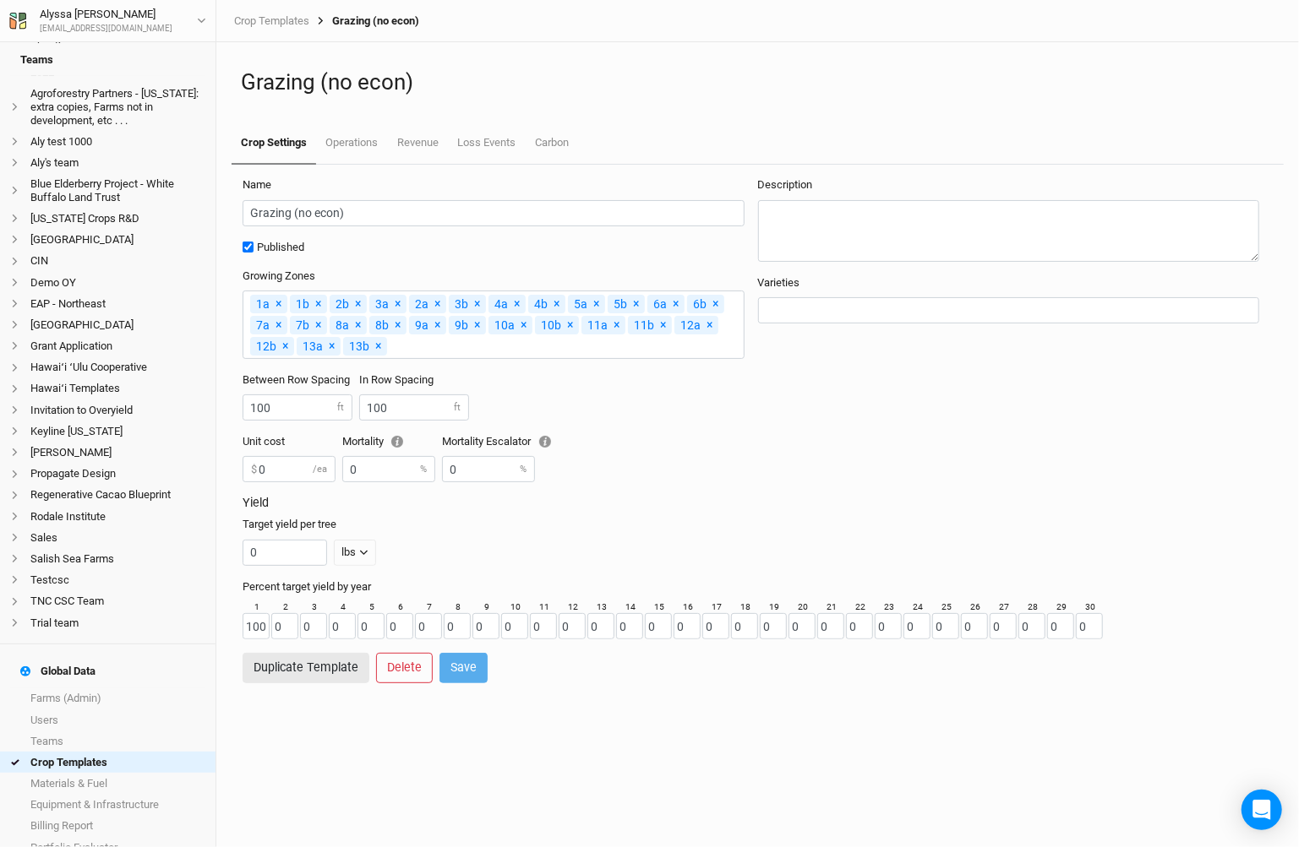
click at [277, 4] on div "Crop Templates Grazing (no econ)" at bounding box center [757, 21] width 1082 height 42
click at [281, 17] on link "Crop Templates" at bounding box center [271, 21] width 75 height 14
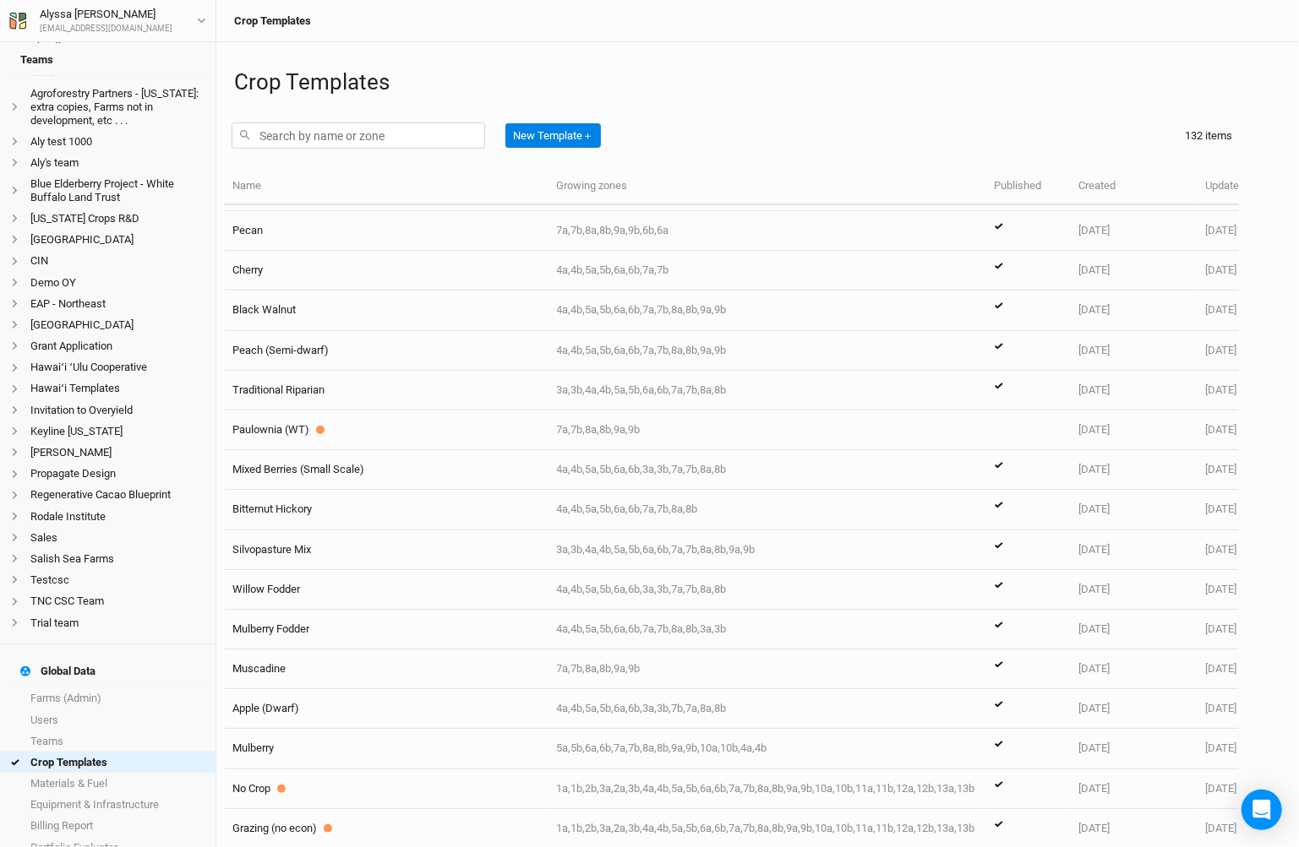
scroll to position [0, 2]
